Goal: Information Seeking & Learning: Learn about a topic

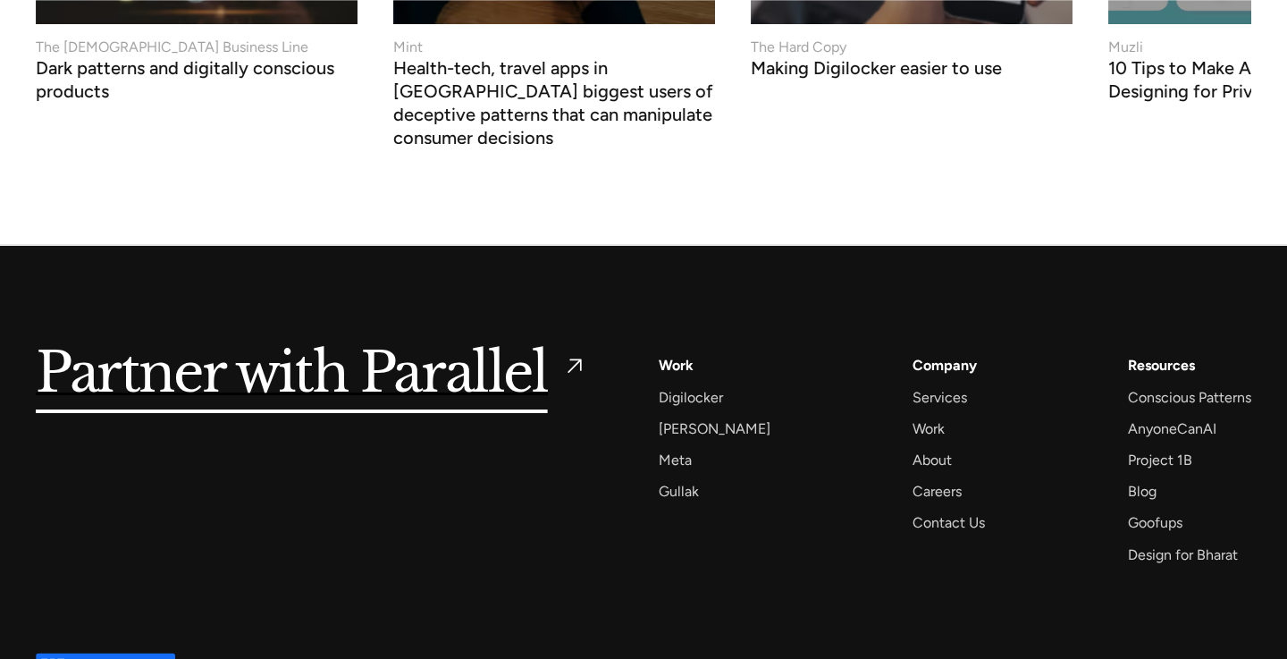
scroll to position [6901, 0]
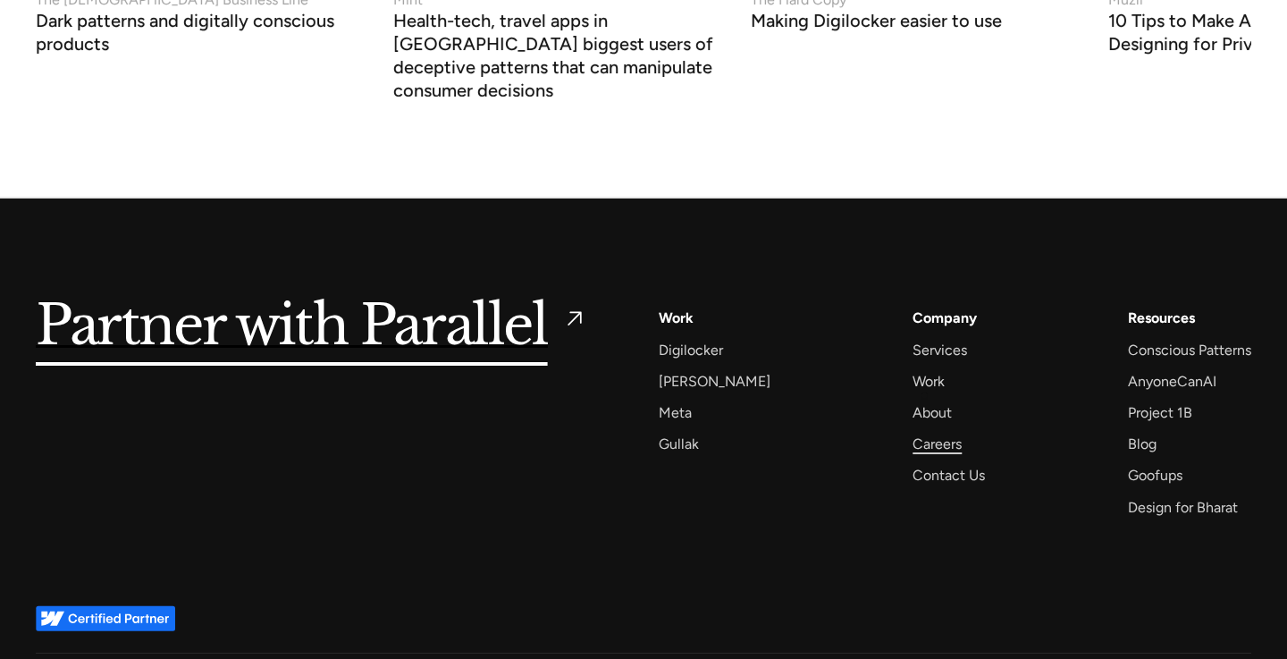
click at [922, 432] on div "Careers" at bounding box center [936, 444] width 49 height 24
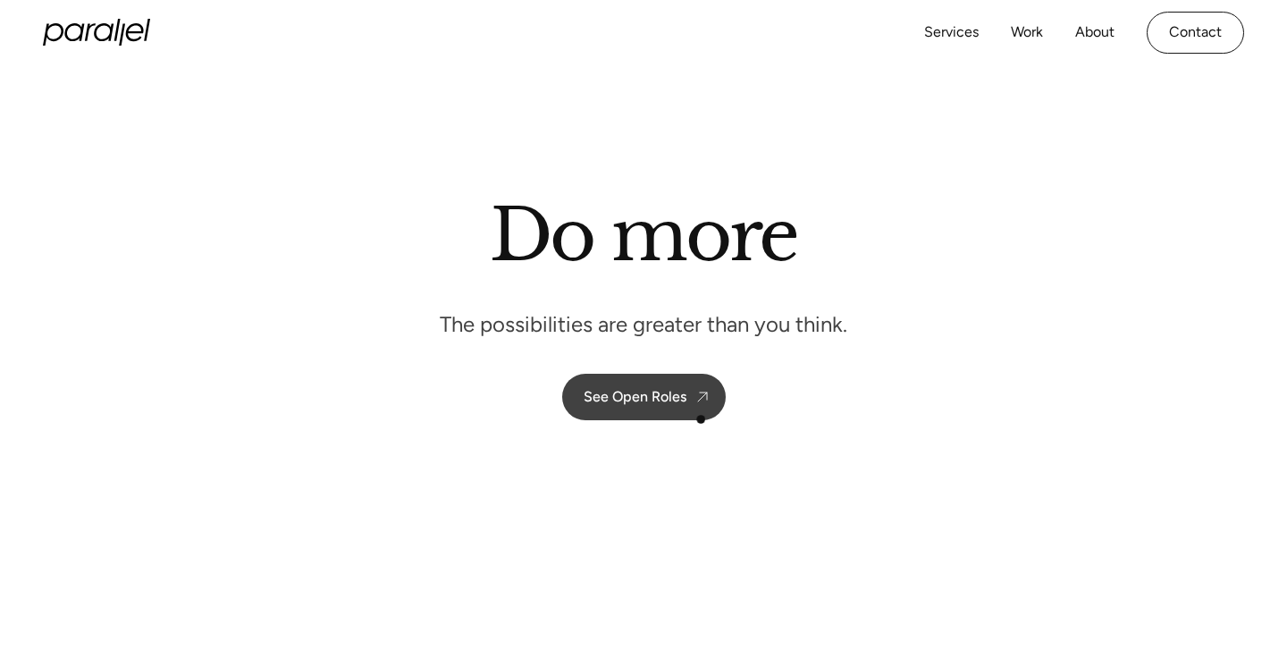
click at [675, 391] on div "See Open Roles" at bounding box center [635, 396] width 103 height 17
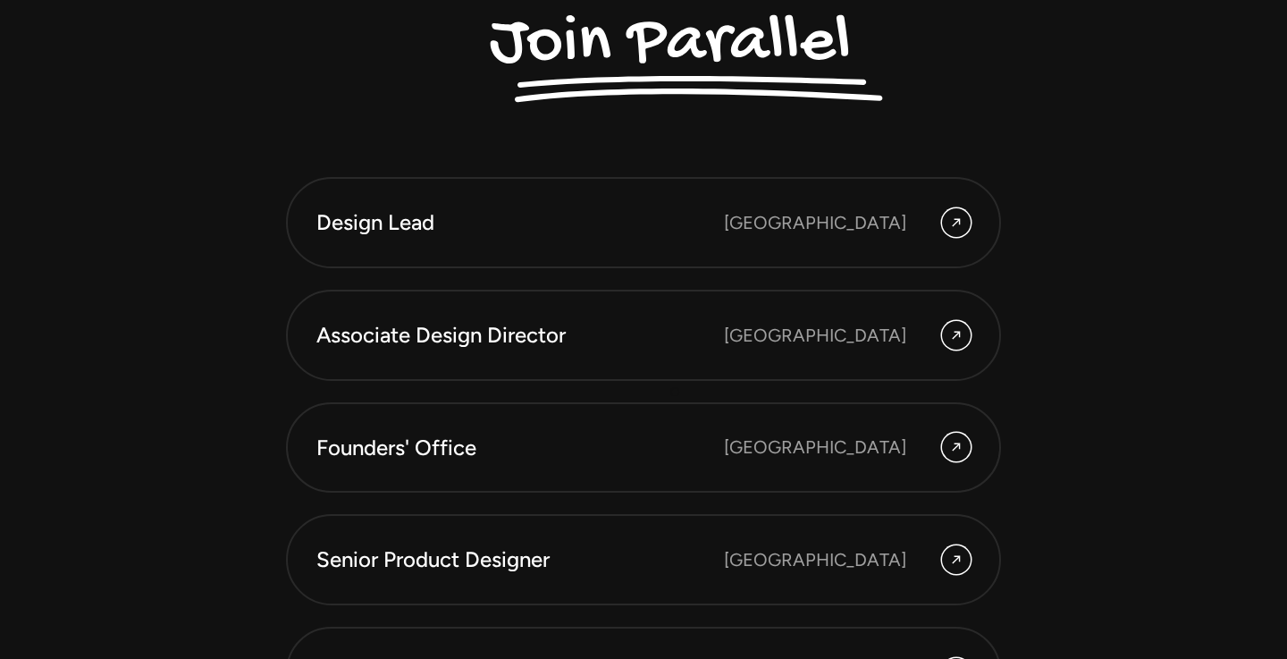
scroll to position [4776, 0]
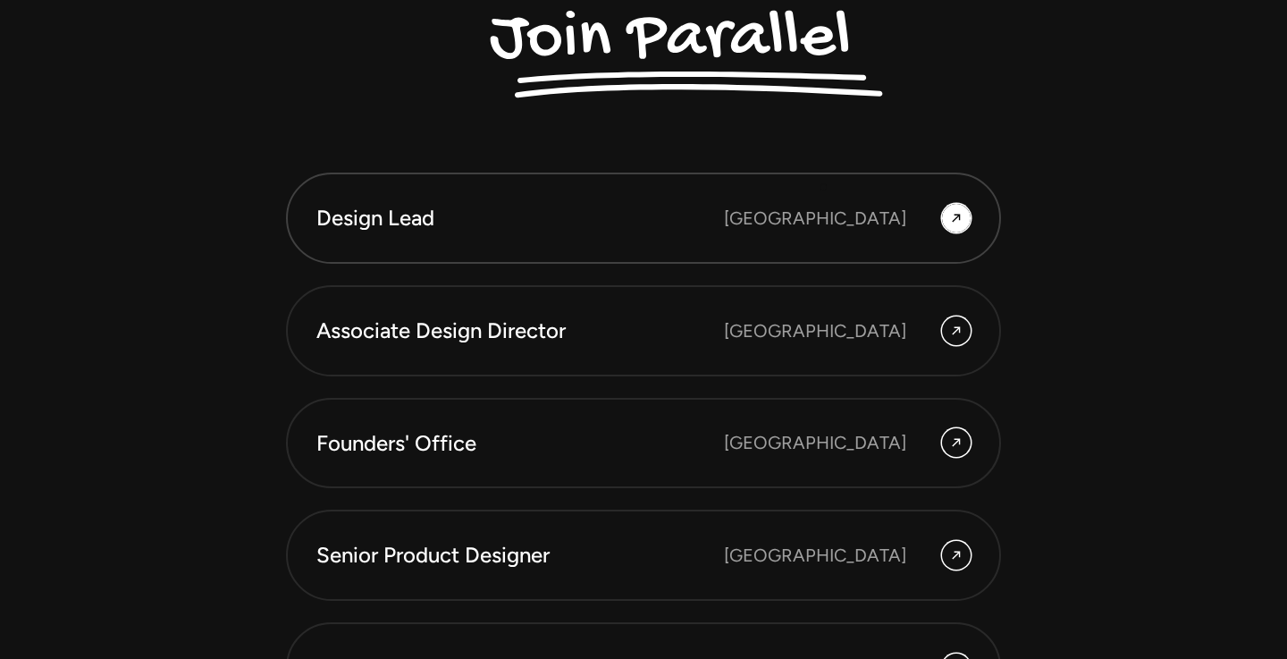
click at [844, 207] on div "Bangalore" at bounding box center [815, 218] width 182 height 27
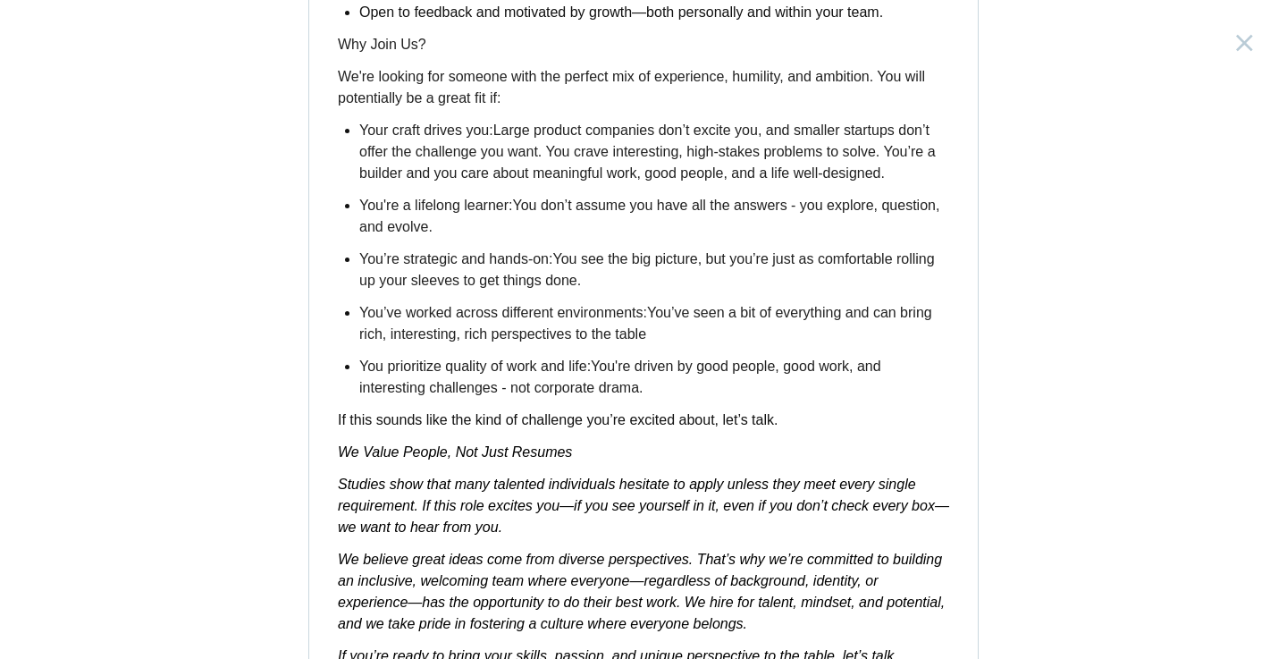
scroll to position [2905, 0]
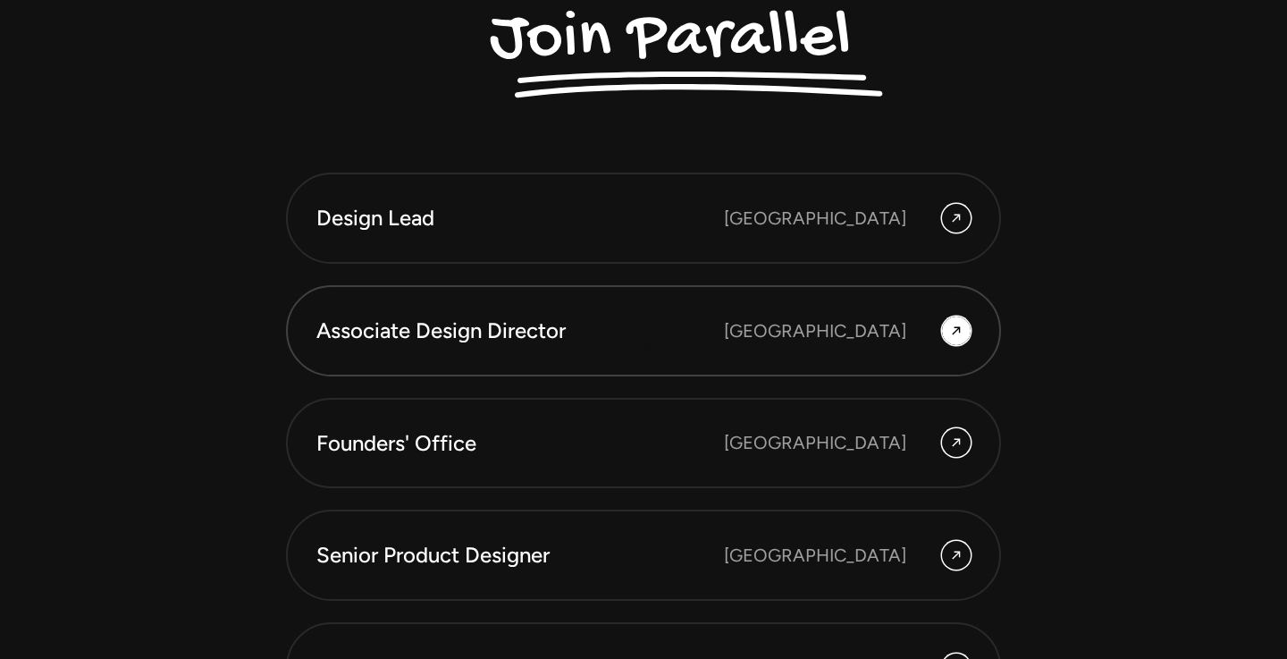
click at [646, 346] on link "Associate Design Director Bangalore" at bounding box center [643, 330] width 715 height 91
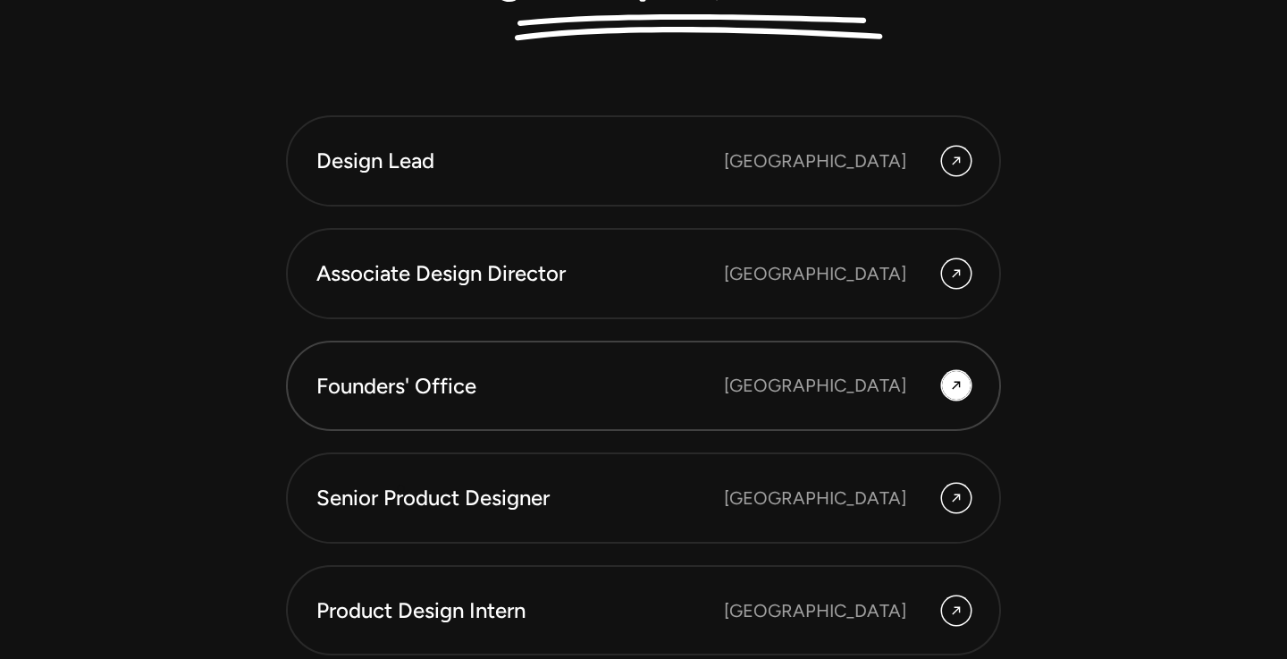
scroll to position [4844, 0]
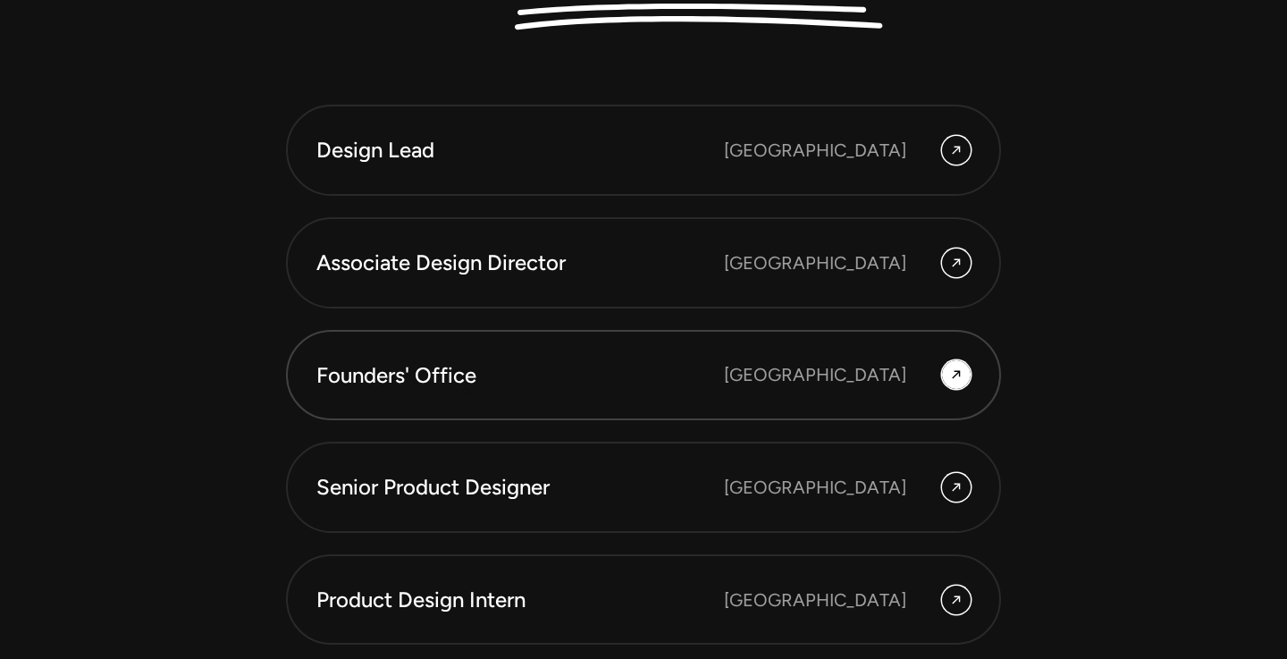
click at [467, 390] on link "Founders' Office Bengaluru" at bounding box center [643, 375] width 715 height 91
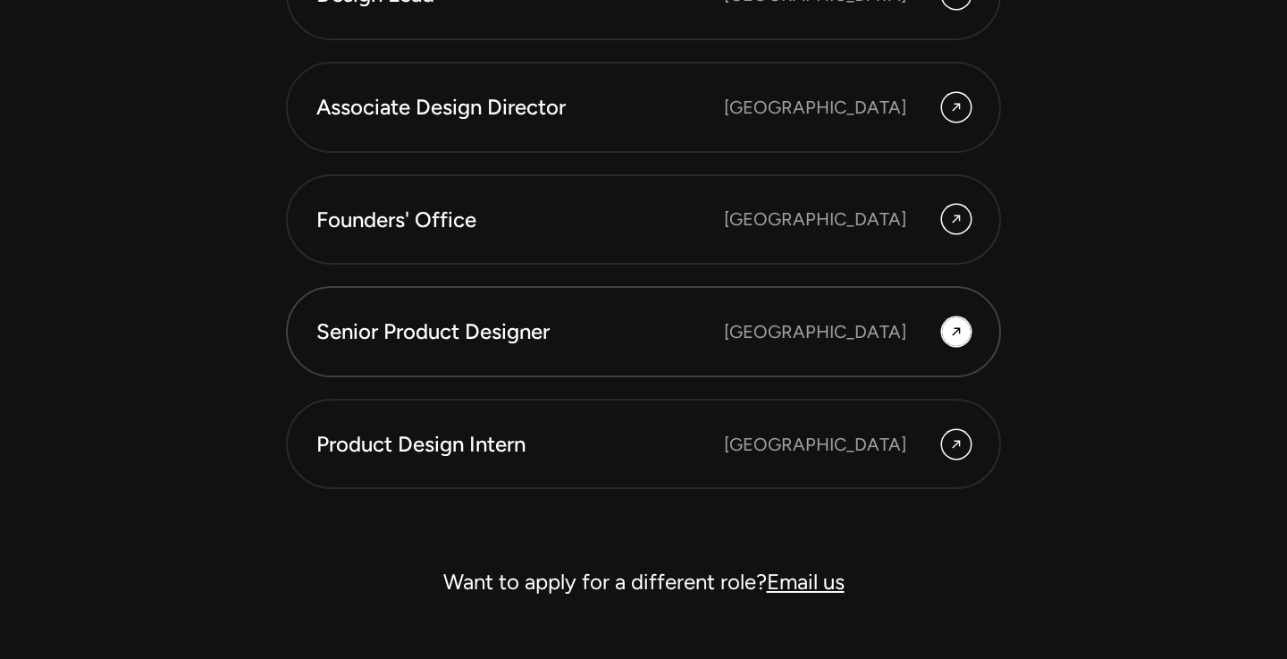
click at [524, 324] on div "Senior Product Designer" at bounding box center [520, 331] width 408 height 30
click at [483, 466] on link "Product Design Intern Bangalore" at bounding box center [643, 444] width 715 height 91
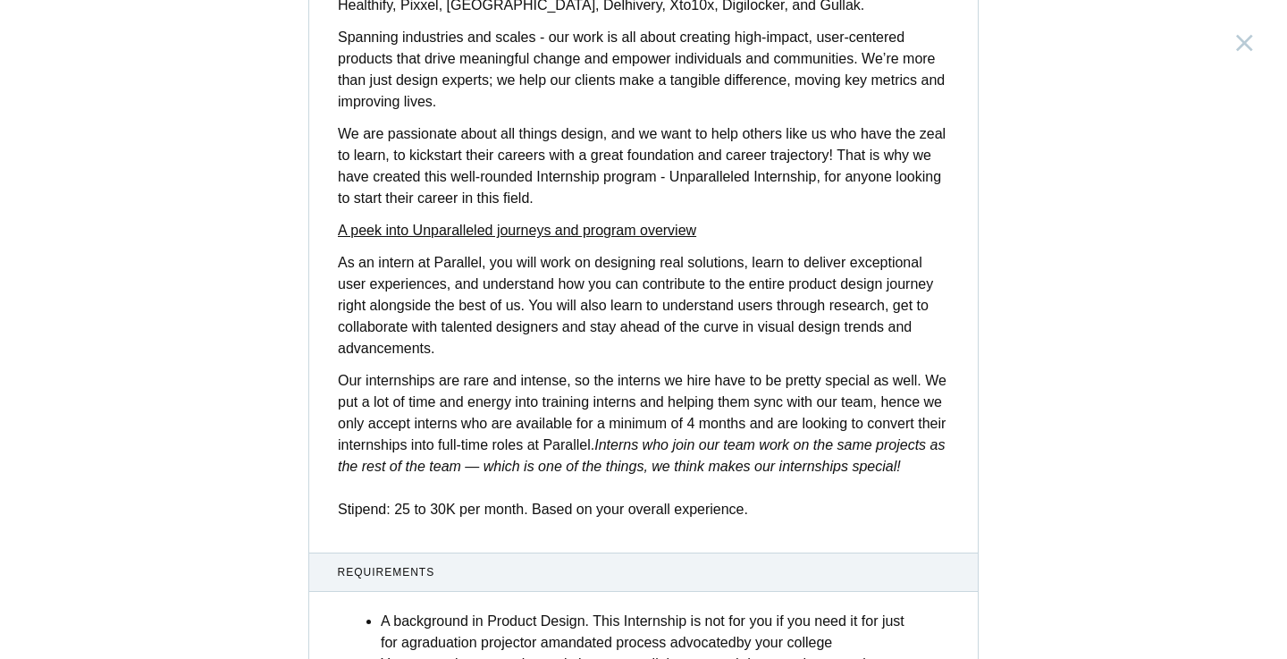
scroll to position [723, 0]
